Goal: Information Seeking & Learning: Learn about a topic

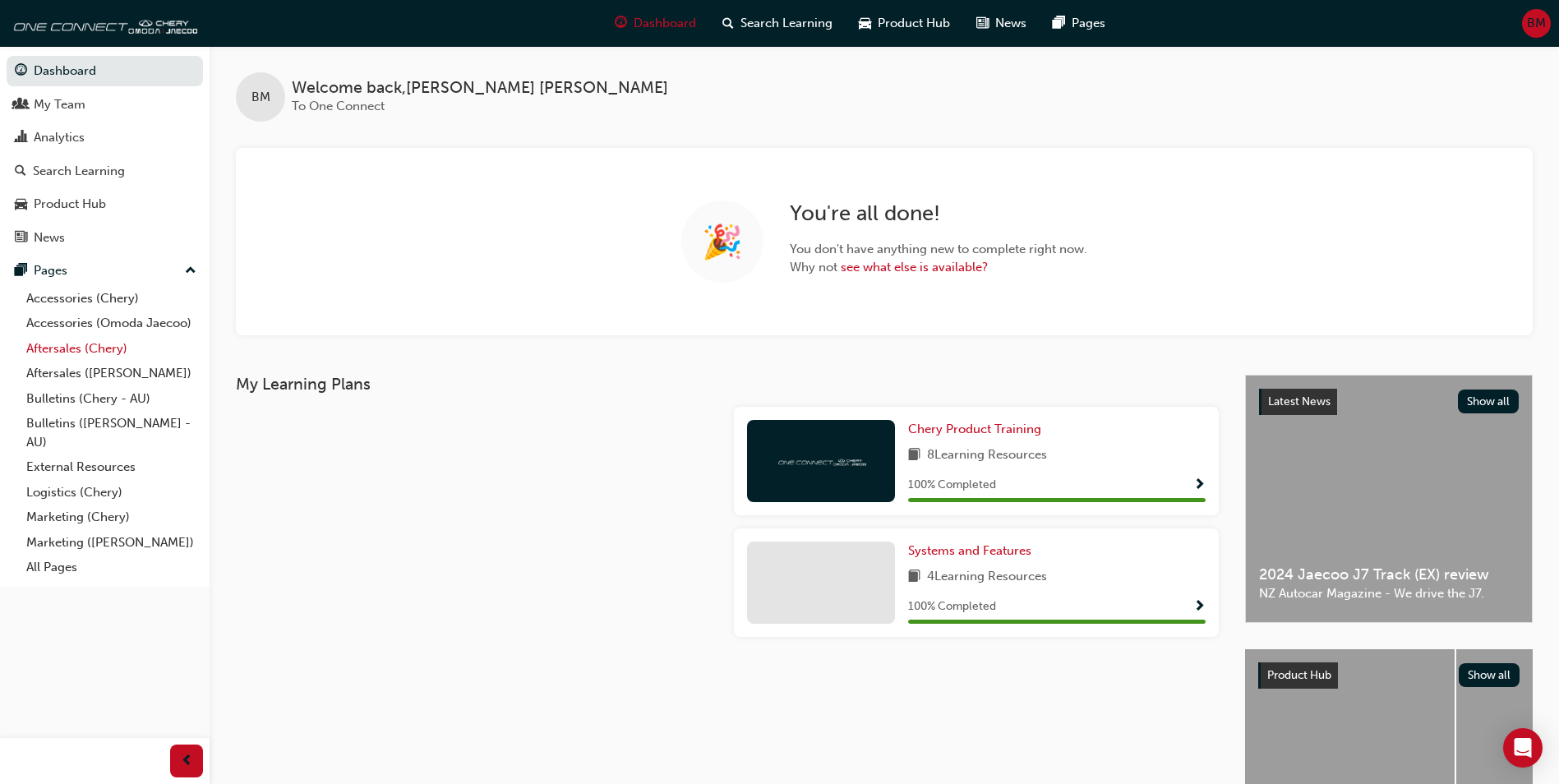
click at [78, 352] on link "Aftersales (Chery)" at bounding box center [111, 348] width 183 height 26
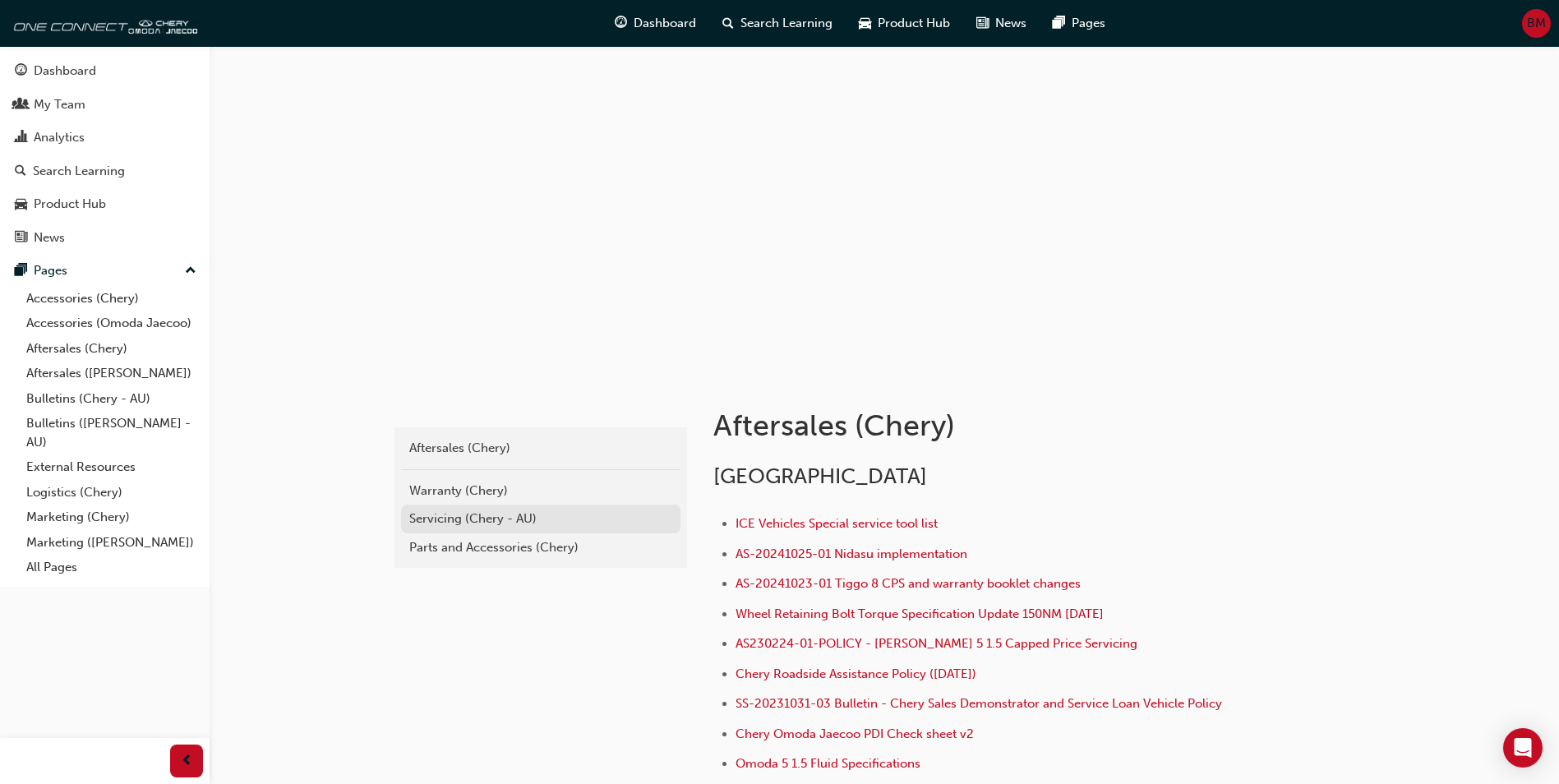
click at [511, 515] on div "Servicing (Chery - AU)" at bounding box center [540, 518] width 263 height 19
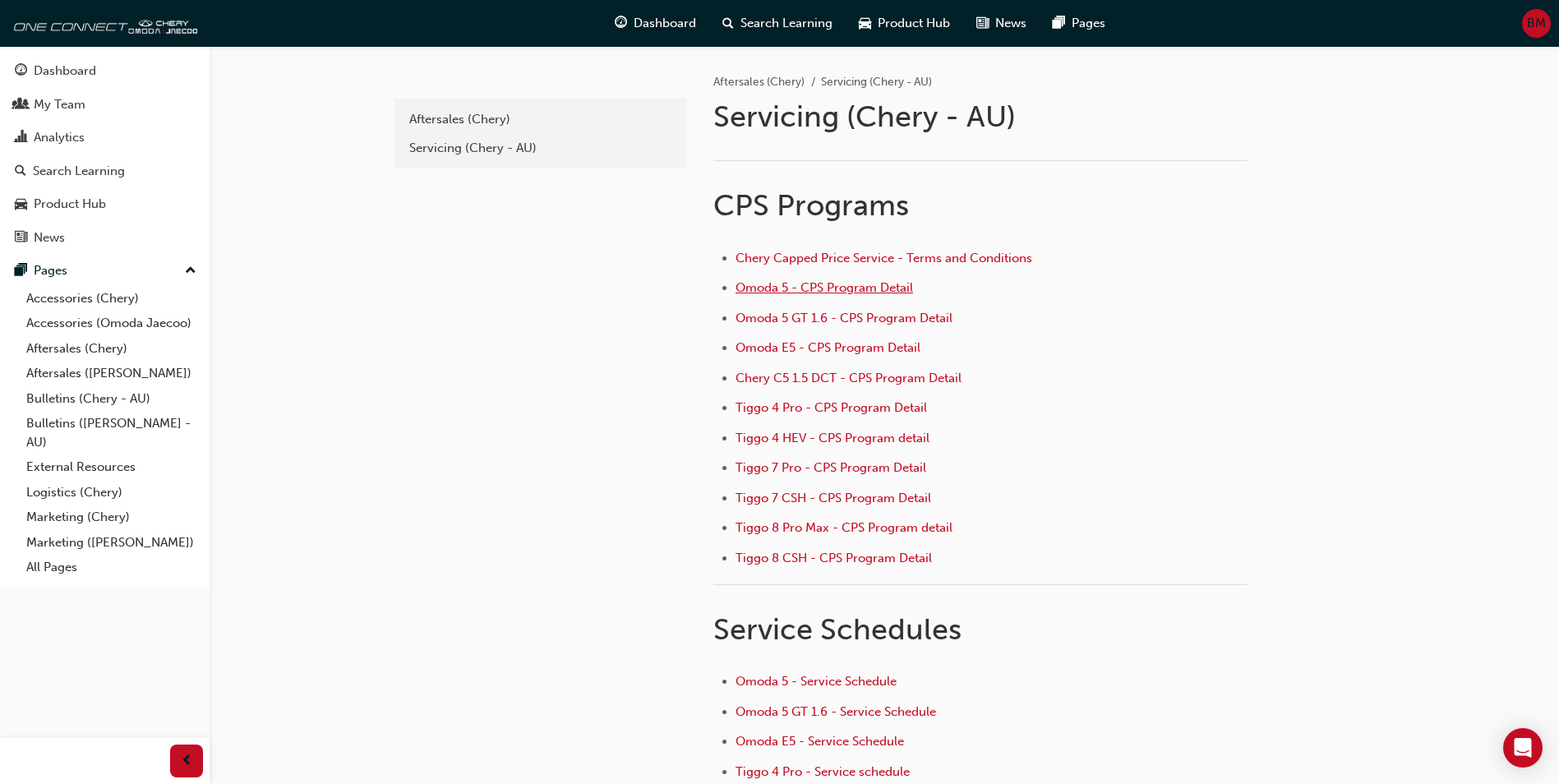
click at [832, 291] on span "Omoda 5 - CPS Program Detail" at bounding box center [824, 287] width 177 height 15
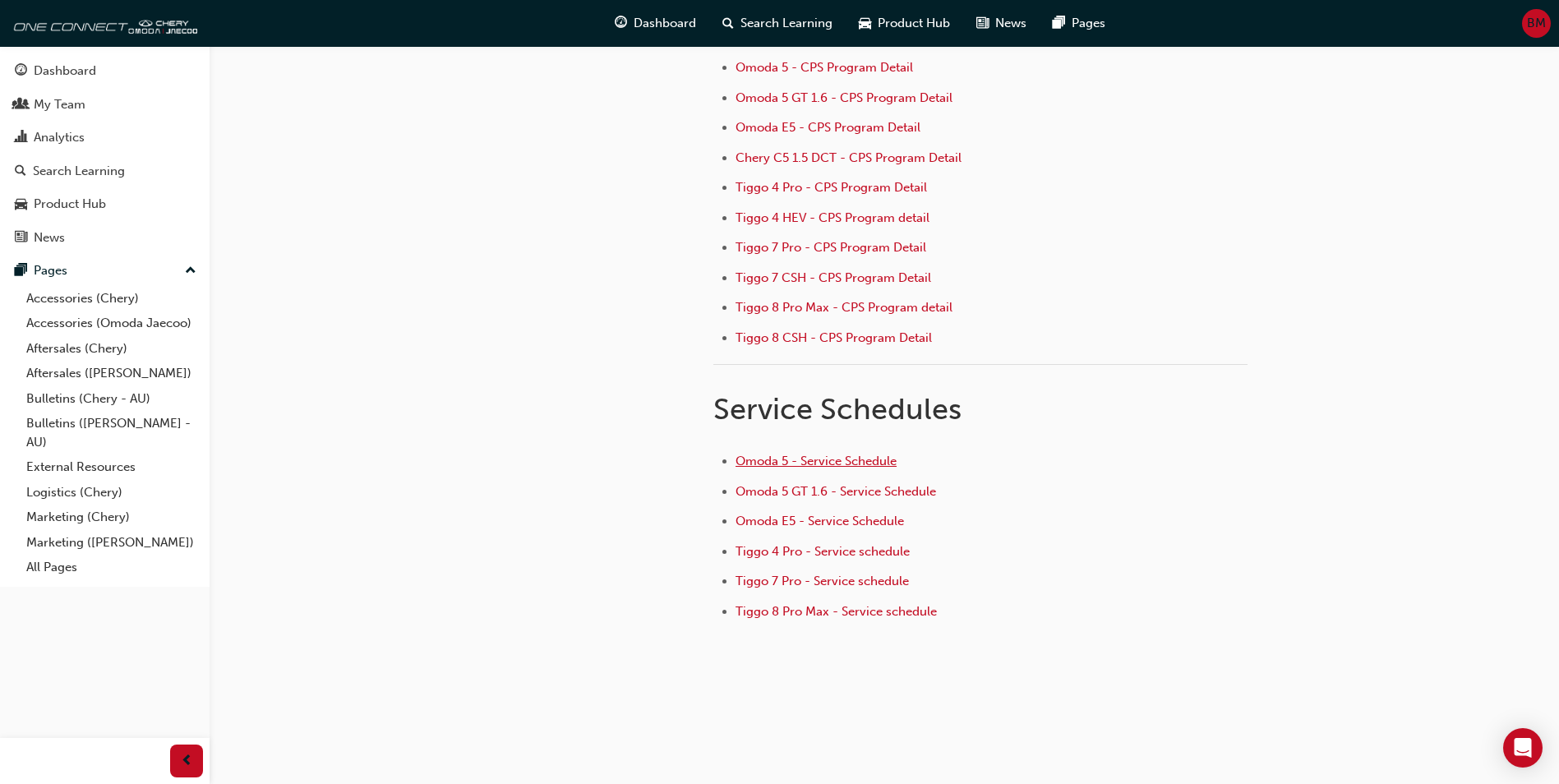
click at [815, 457] on span "Omoda 5 - Service Schedule" at bounding box center [816, 460] width 161 height 15
